Goal: Transaction & Acquisition: Purchase product/service

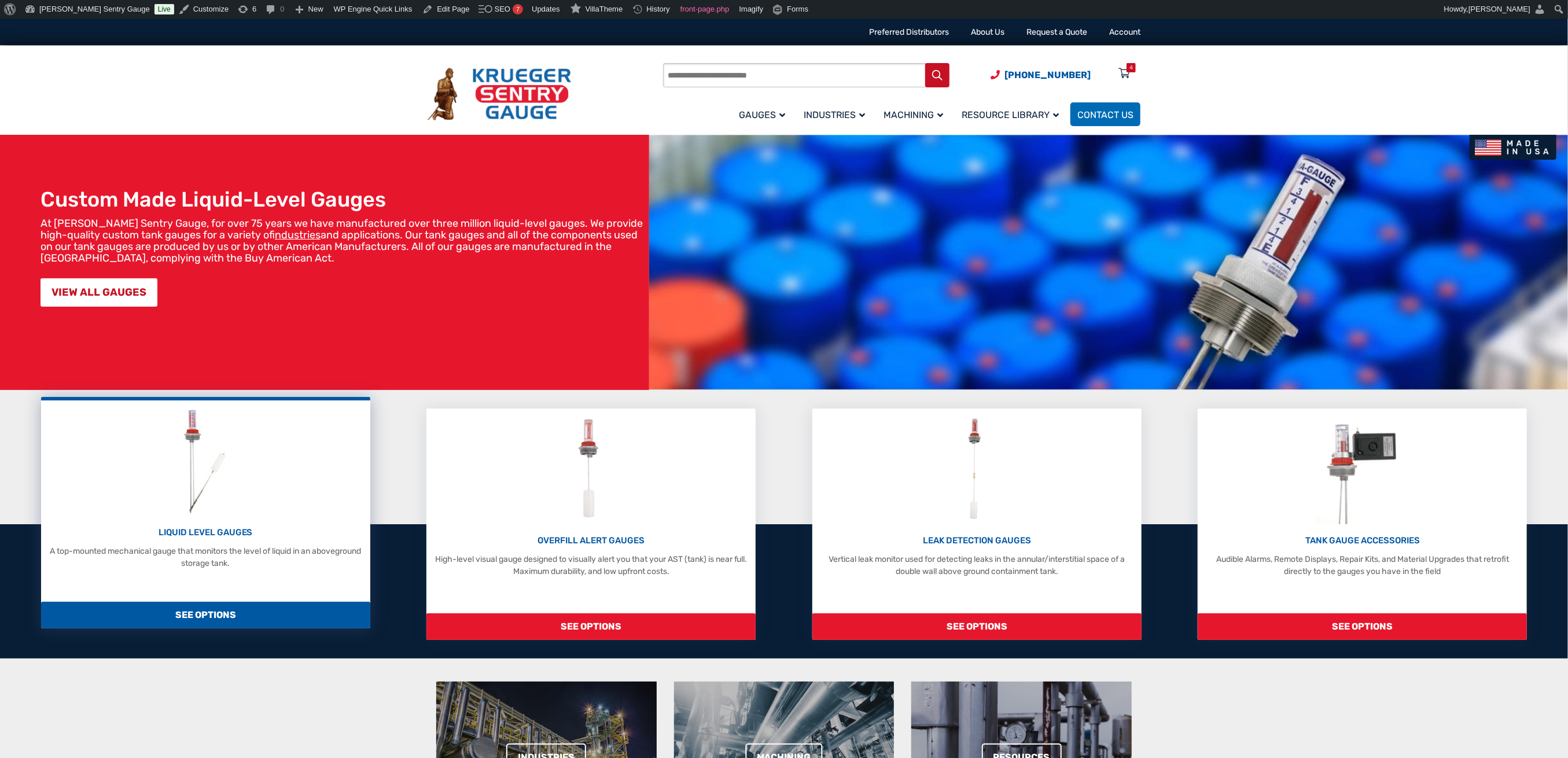
click at [229, 501] on img at bounding box center [205, 461] width 61 height 110
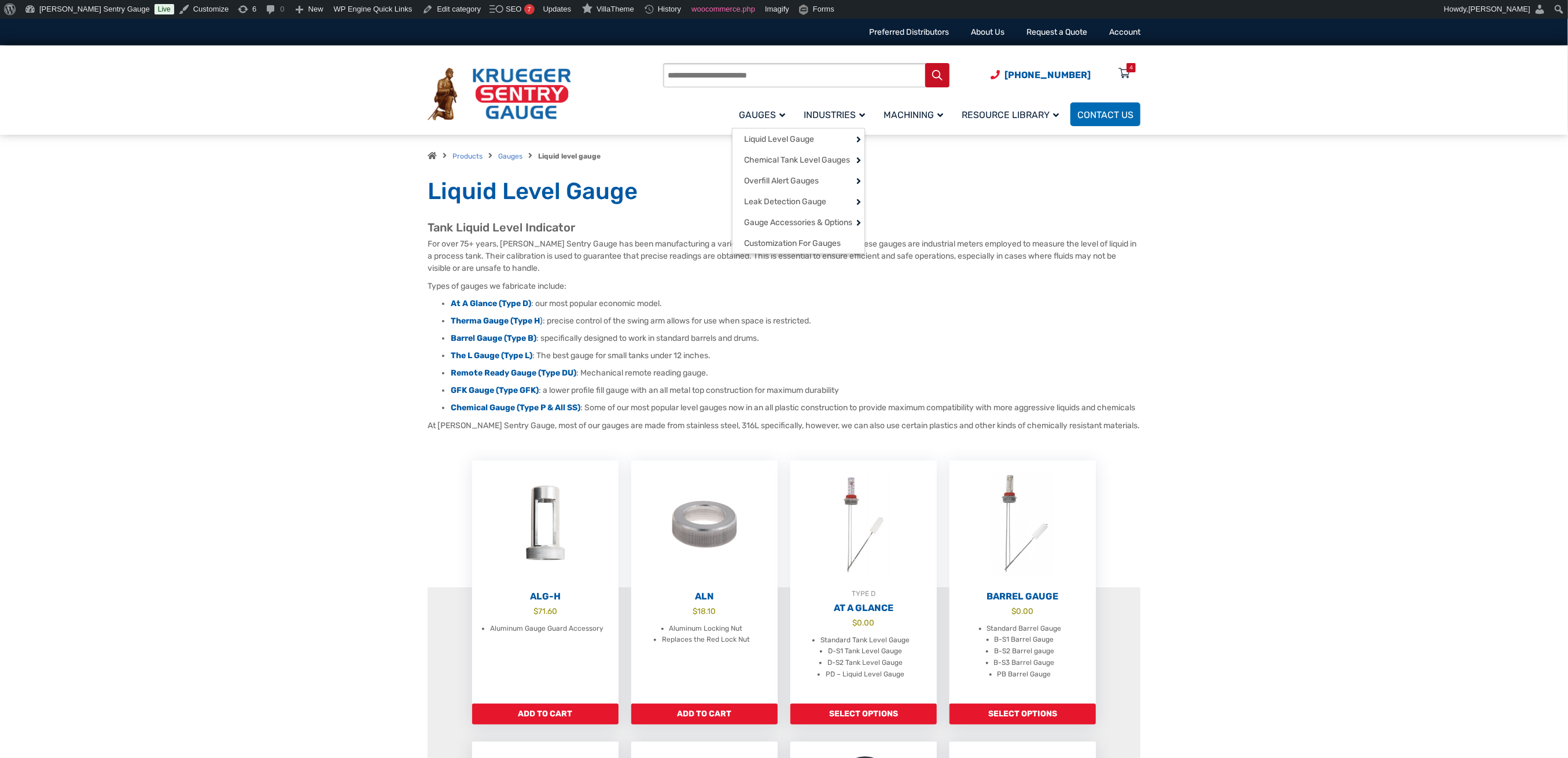
click at [768, 68] on input "Products search" at bounding box center [806, 75] width 287 height 24
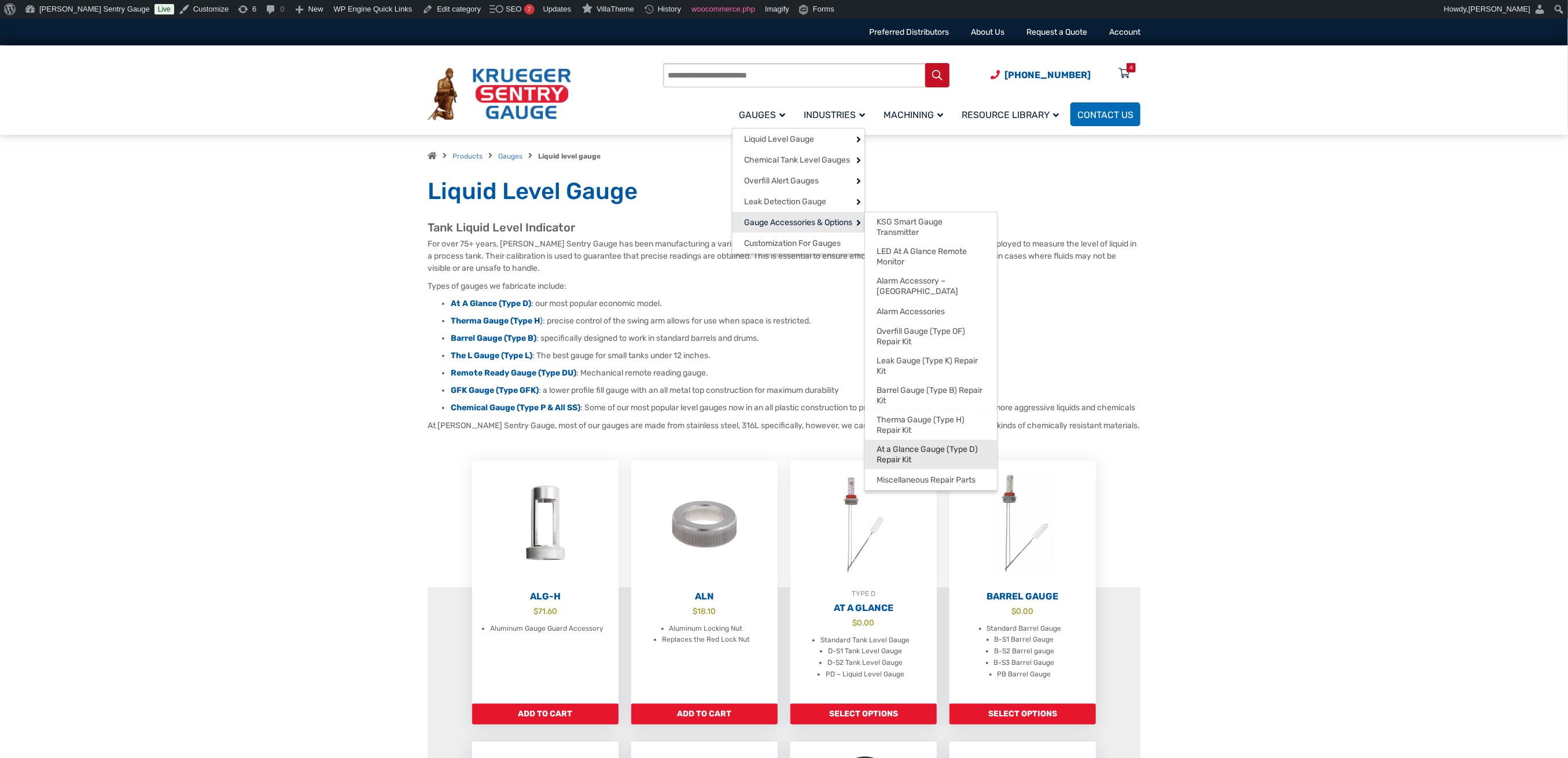
click at [929, 444] on span "At a Glance Gauge (Type D) Repair Kit" at bounding box center [931, 454] width 109 height 20
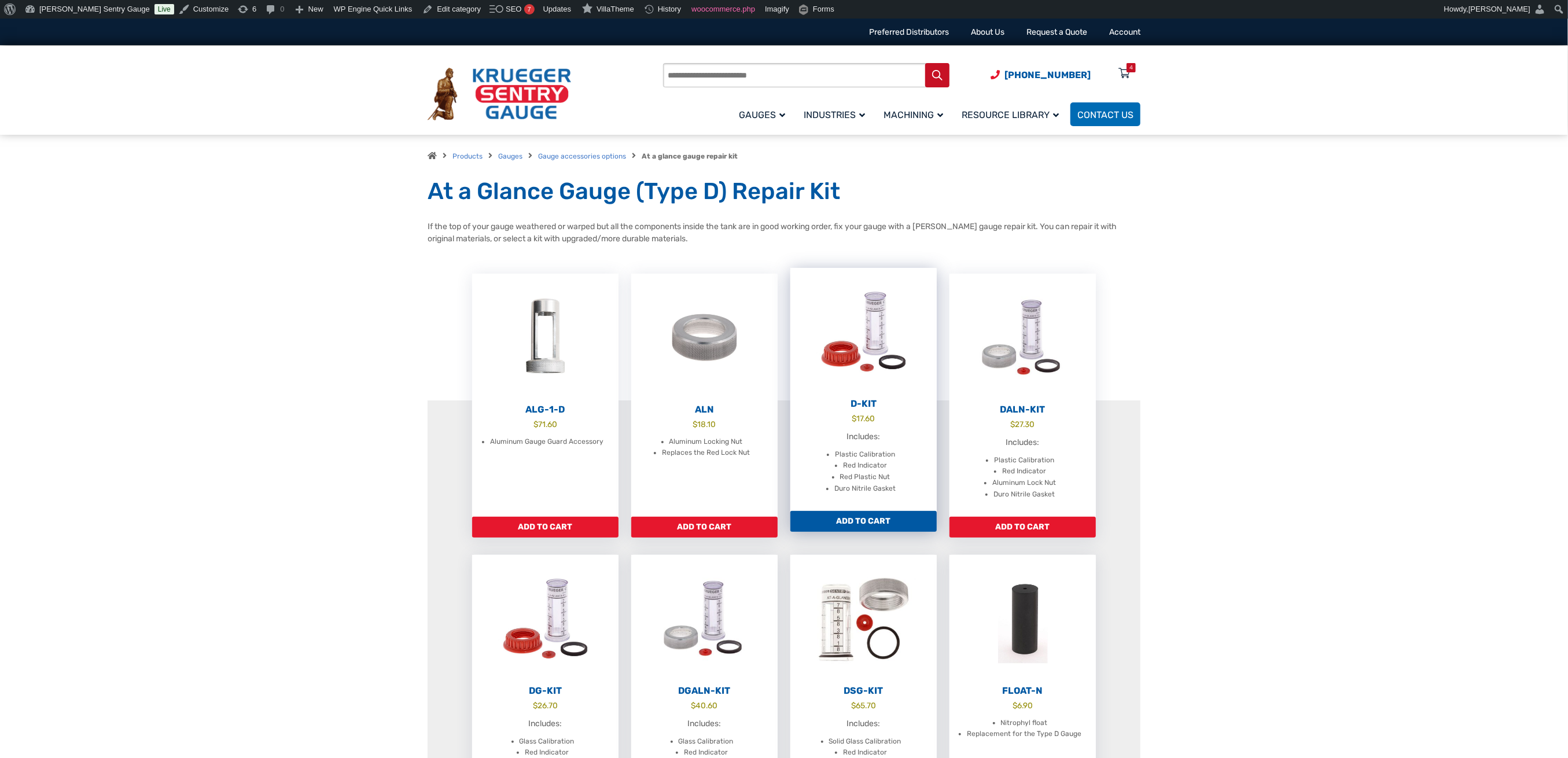
click at [889, 416] on span "$ 17.60" at bounding box center [863, 419] width 146 height 12
